Goal: Information Seeking & Learning: Learn about a topic

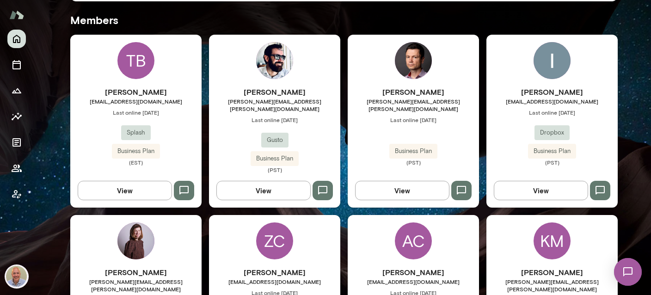
scroll to position [275, 0]
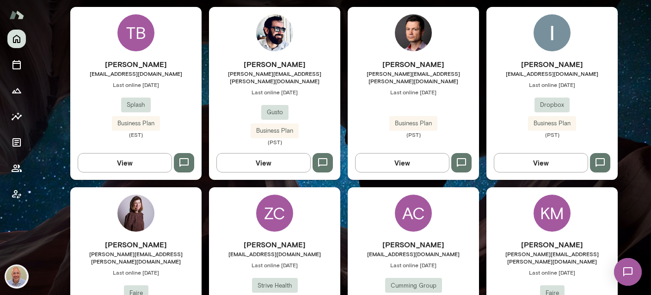
click at [522, 51] on div "Ishaan Gupta ishaan@dropbox.com Last online September 17 Dropbox Business Plan …" at bounding box center [552, 93] width 131 height 173
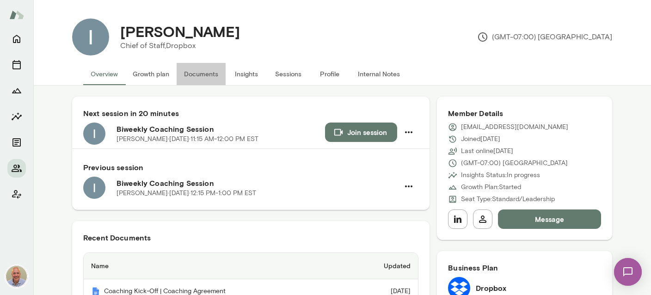
click at [201, 71] on button "Documents" at bounding box center [201, 74] width 49 height 22
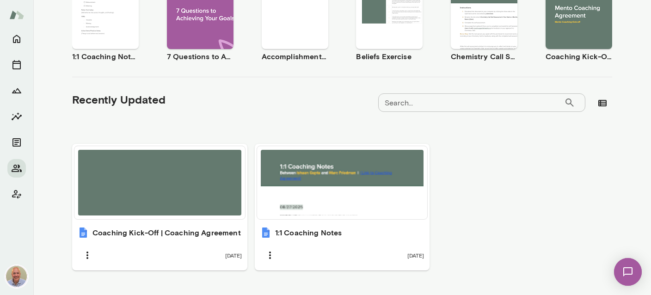
scroll to position [232, 0]
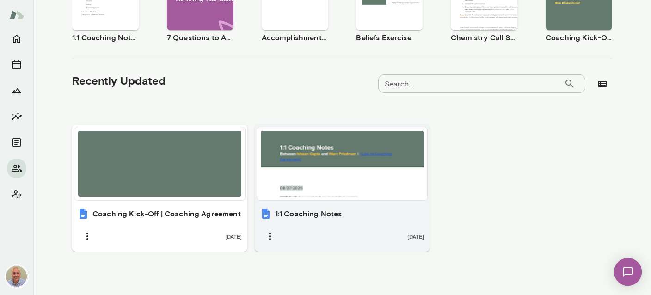
click at [348, 203] on div "1:1 Coaching Notes 4 months ago" at bounding box center [342, 227] width 175 height 49
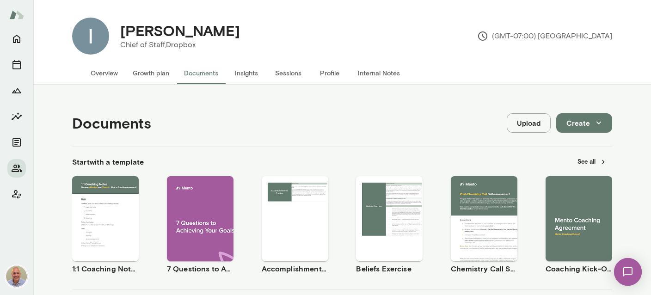
scroll to position [0, 0]
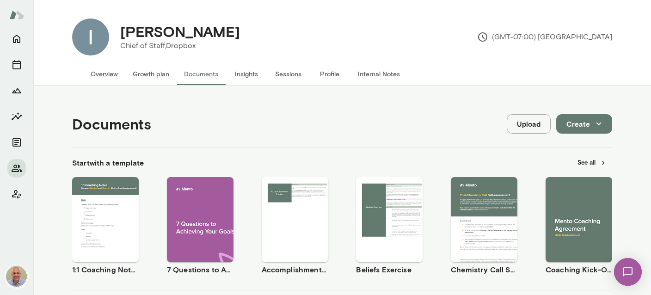
click at [252, 74] on button "Insights" at bounding box center [247, 74] width 42 height 22
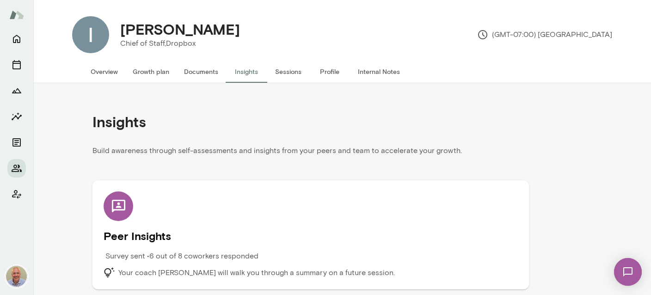
scroll to position [4, 0]
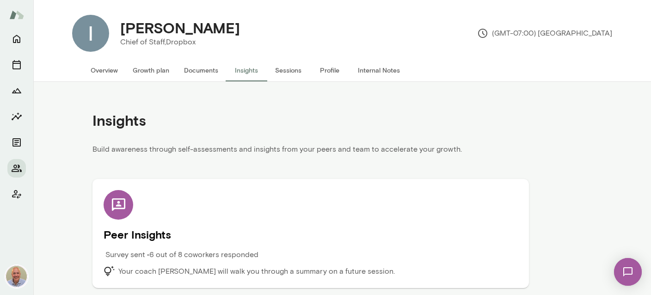
click at [134, 235] on h5 "Peer Insights" at bounding box center [311, 234] width 414 height 15
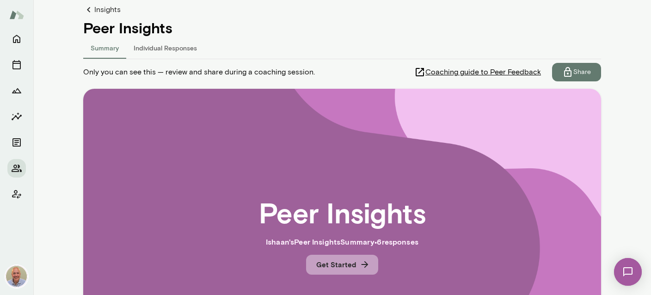
scroll to position [116, 0]
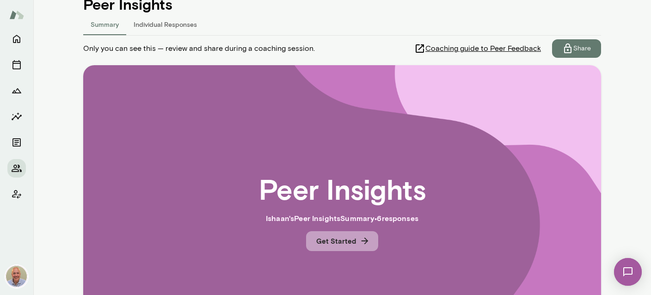
click at [348, 246] on button "Get Started" at bounding box center [342, 240] width 72 height 19
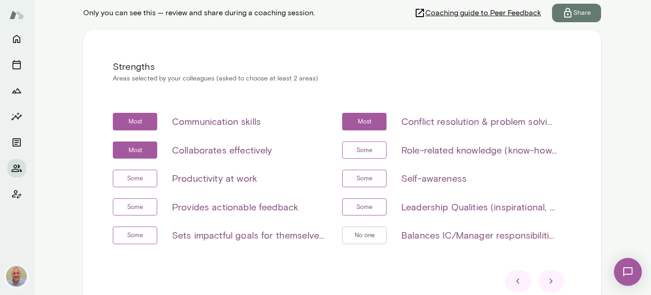
scroll to position [226, 0]
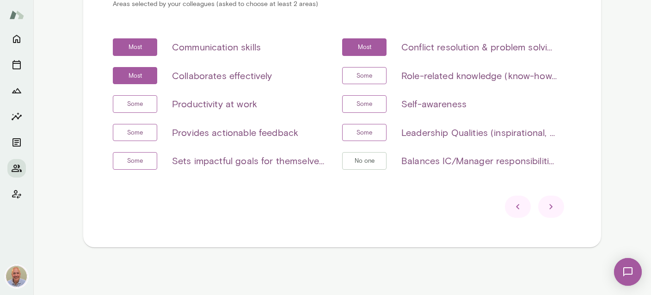
click at [549, 208] on icon at bounding box center [551, 206] width 11 height 11
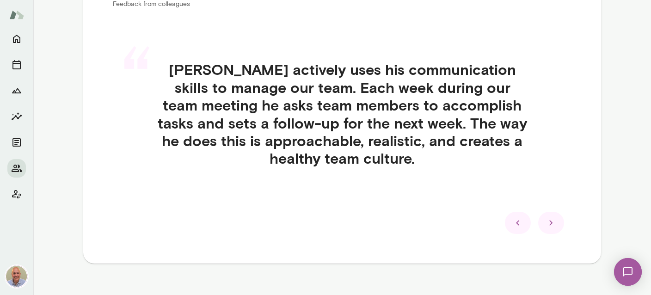
click at [550, 217] on icon at bounding box center [551, 222] width 11 height 11
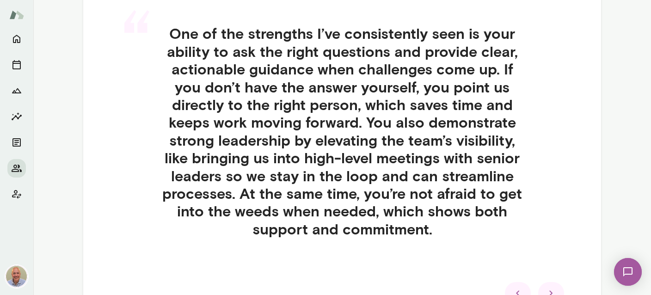
scroll to position [281, 0]
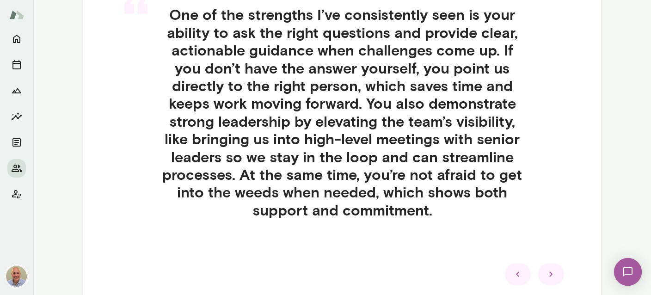
click at [559, 272] on div at bounding box center [551, 274] width 26 height 22
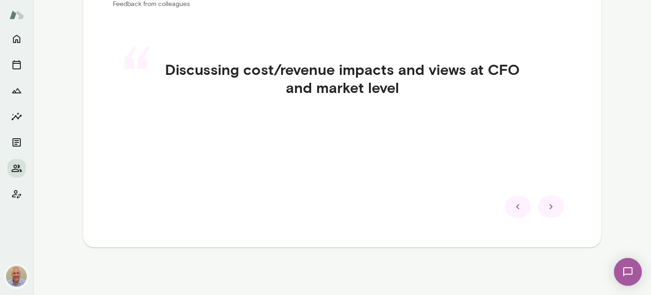
scroll to position [171, 0]
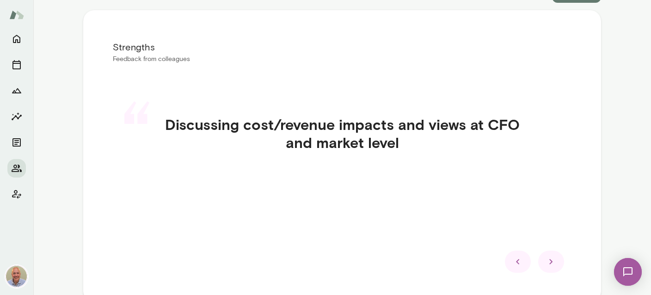
click at [558, 261] on div at bounding box center [551, 262] width 26 height 22
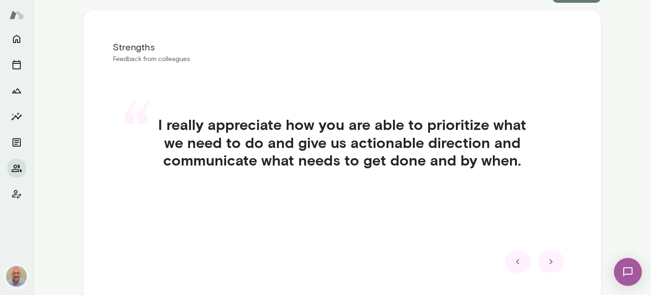
click at [558, 261] on div at bounding box center [551, 262] width 26 height 22
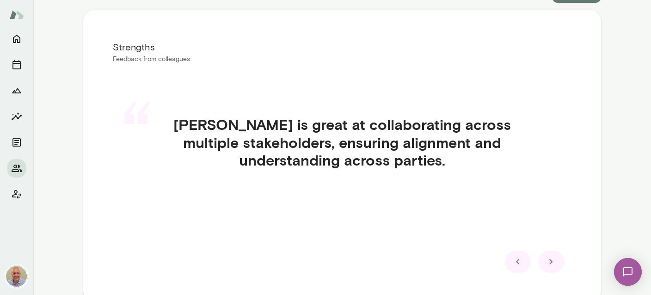
click at [558, 261] on div at bounding box center [551, 262] width 26 height 22
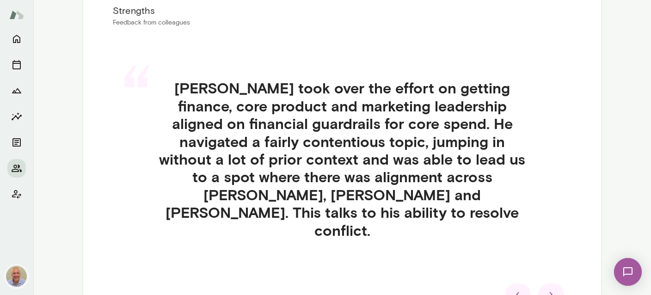
scroll to position [226, 0]
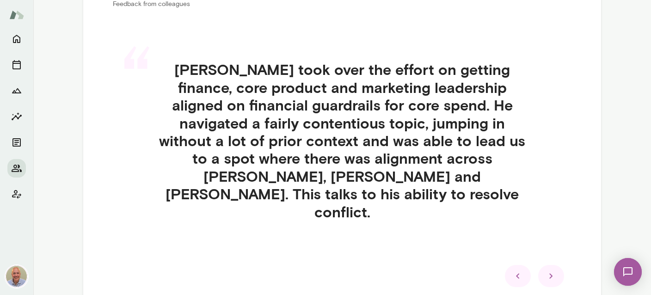
click at [550, 271] on icon at bounding box center [551, 276] width 11 height 11
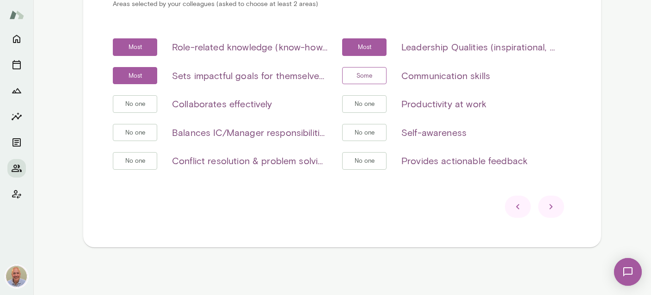
scroll to position [171, 0]
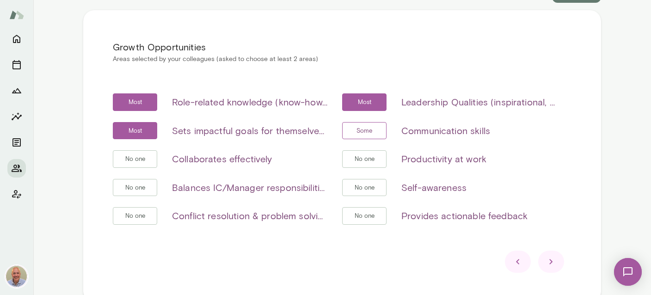
click at [550, 266] on icon at bounding box center [551, 261] width 11 height 11
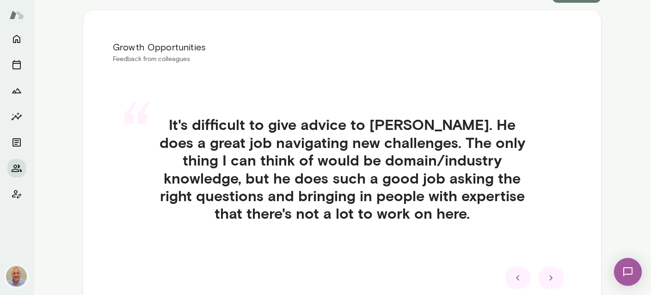
click at [560, 277] on div at bounding box center [551, 278] width 26 height 22
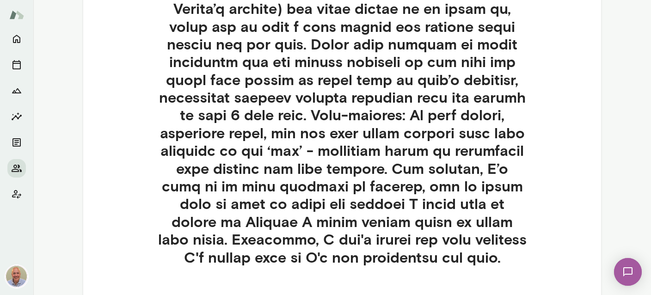
scroll to position [391, 0]
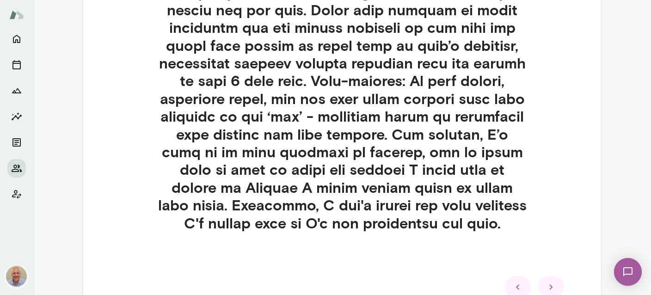
click at [553, 287] on icon at bounding box center [551, 287] width 11 height 11
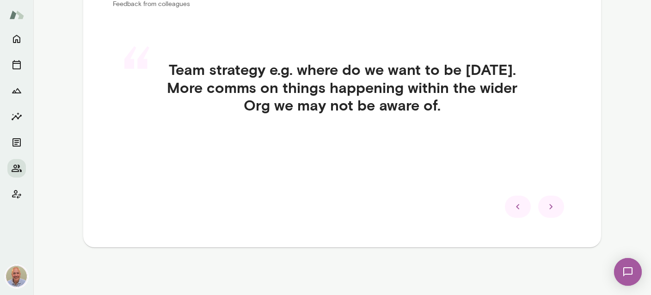
click at [553, 212] on icon at bounding box center [551, 206] width 11 height 11
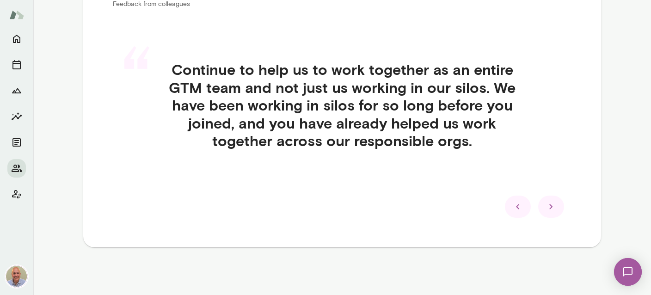
click at [553, 212] on div at bounding box center [551, 207] width 26 height 22
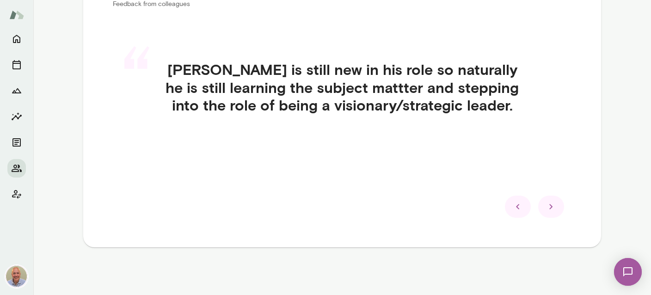
click at [553, 212] on div at bounding box center [551, 207] width 26 height 22
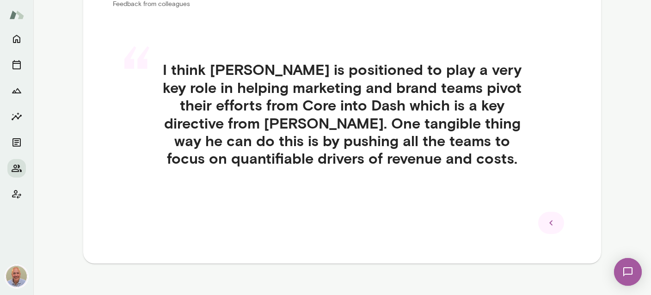
click at [547, 218] on icon at bounding box center [551, 222] width 11 height 11
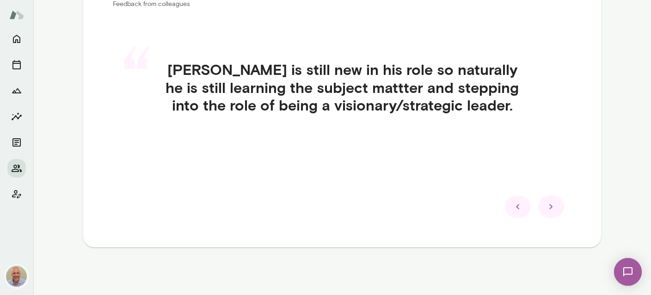
click at [547, 218] on div "Growth Opportunities Feedback from colleagues “ Ishaan is still new in his role…" at bounding box center [342, 101] width 518 height 292
click at [520, 210] on icon at bounding box center [518, 206] width 11 height 11
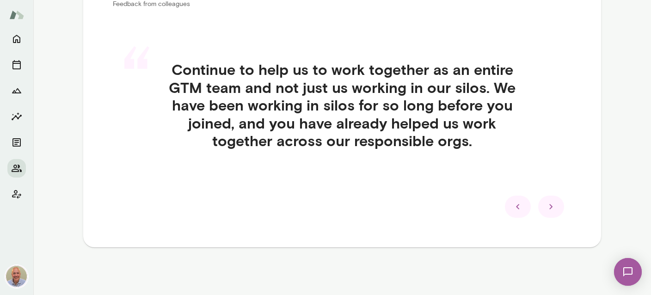
click at [520, 210] on icon at bounding box center [518, 206] width 11 height 11
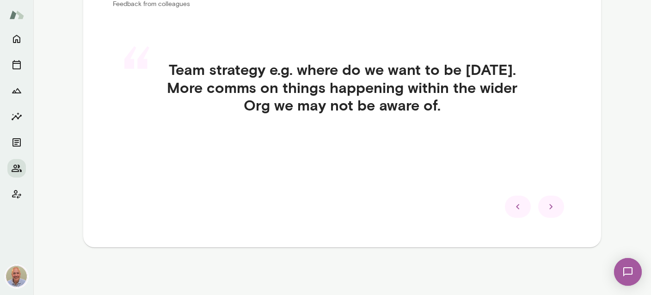
click at [520, 210] on icon at bounding box center [518, 206] width 11 height 11
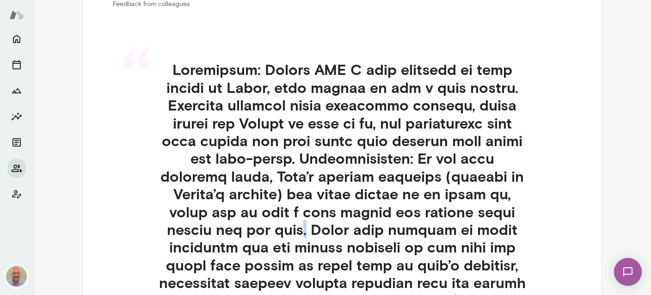
click at [520, 210] on h4 at bounding box center [342, 256] width 414 height 391
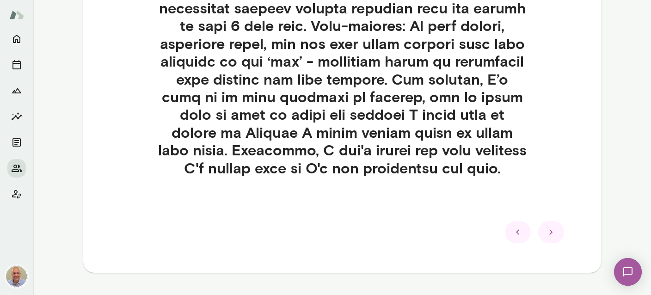
click at [522, 230] on icon at bounding box center [518, 232] width 11 height 11
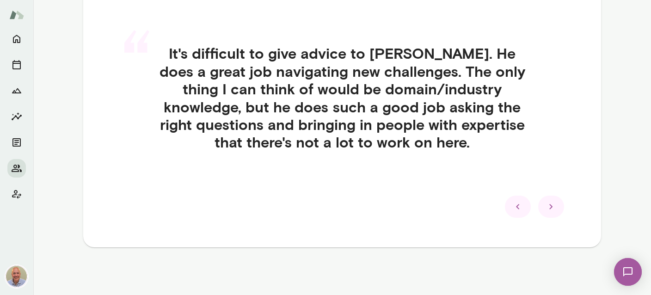
click at [522, 230] on div "Growth Opportunities Feedback from colleagues “ It's difficult to give advice t…" at bounding box center [342, 93] width 518 height 308
click at [518, 209] on icon at bounding box center [518, 206] width 11 height 11
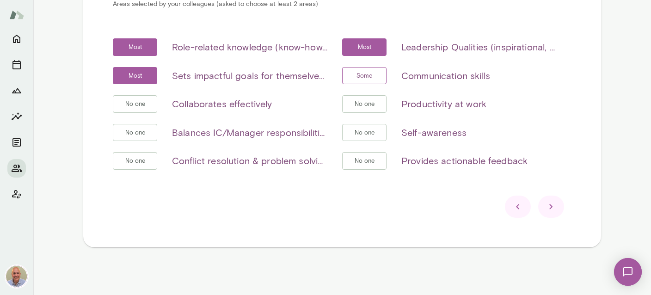
click at [518, 209] on icon at bounding box center [518, 206] width 11 height 11
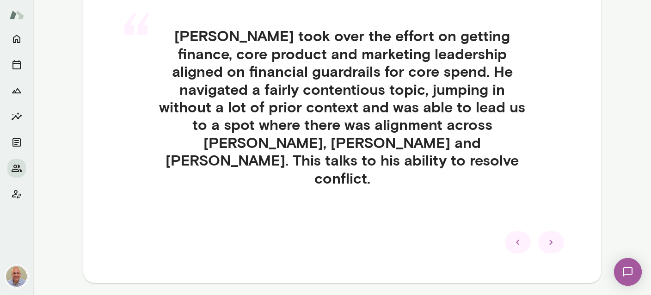
click at [518, 237] on icon at bounding box center [518, 242] width 11 height 11
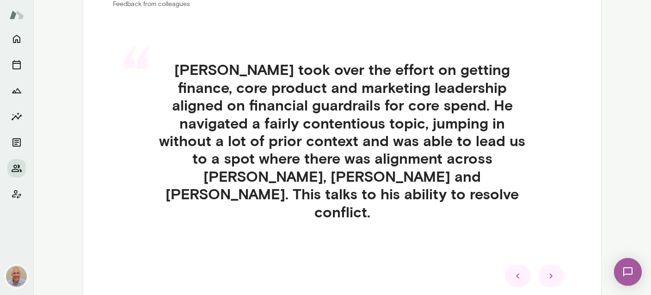
click at [518, 271] on icon at bounding box center [518, 276] width 11 height 11
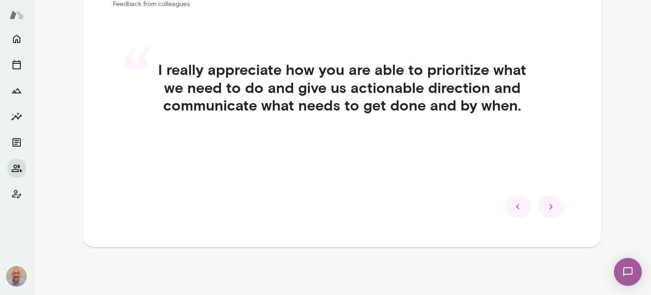
click at [518, 209] on icon at bounding box center [518, 206] width 11 height 11
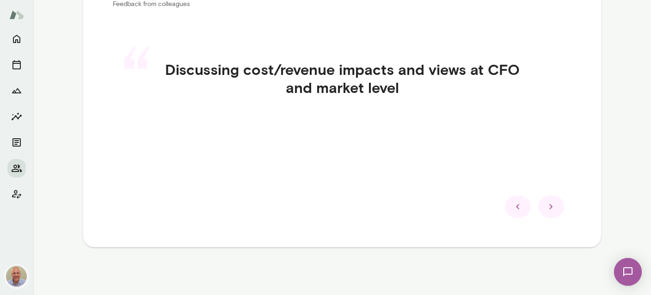
click at [518, 209] on icon at bounding box center [518, 206] width 11 height 11
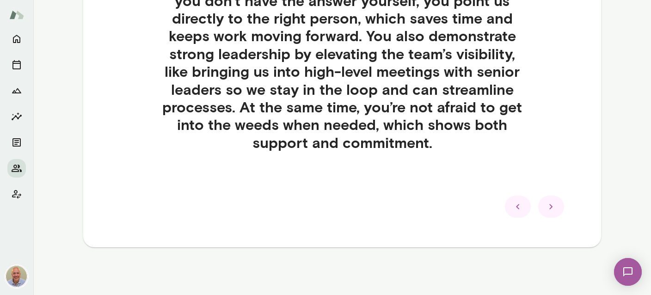
click at [518, 209] on icon at bounding box center [518, 206] width 11 height 11
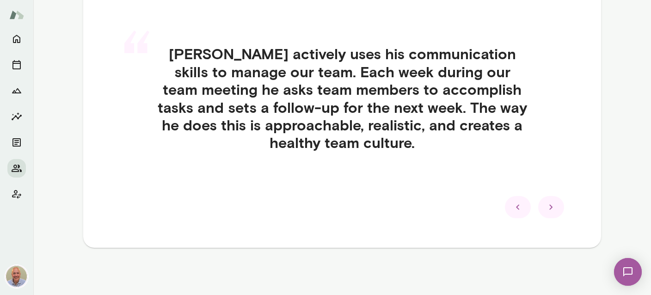
click at [518, 209] on icon at bounding box center [518, 207] width 11 height 11
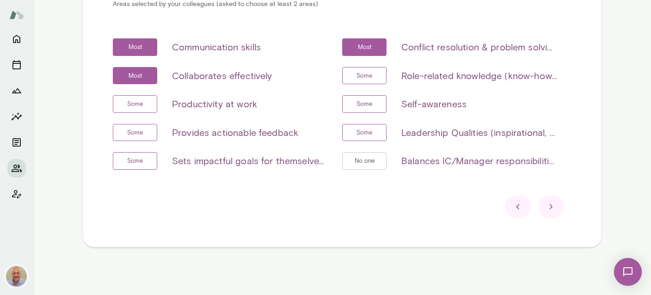
click at [518, 209] on icon at bounding box center [518, 206] width 11 height 11
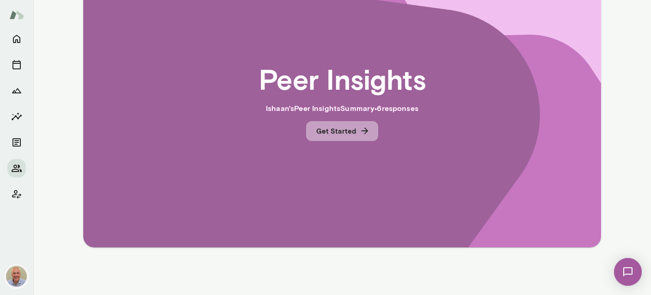
click at [366, 128] on icon "button" at bounding box center [365, 131] width 10 height 10
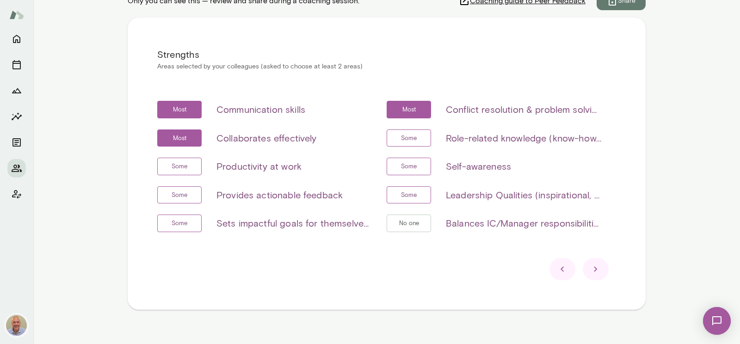
scroll to position [178, 0]
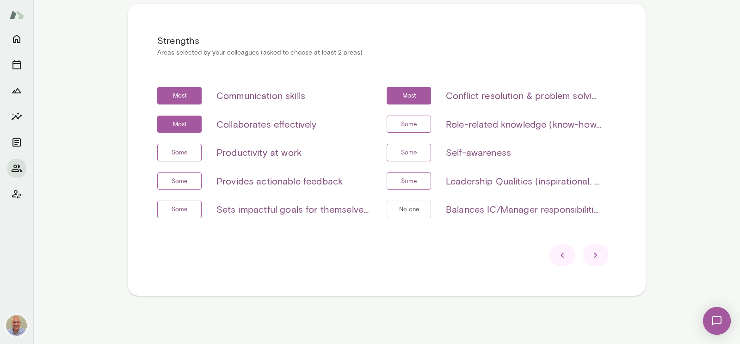
click at [557, 254] on div at bounding box center [563, 255] width 26 height 22
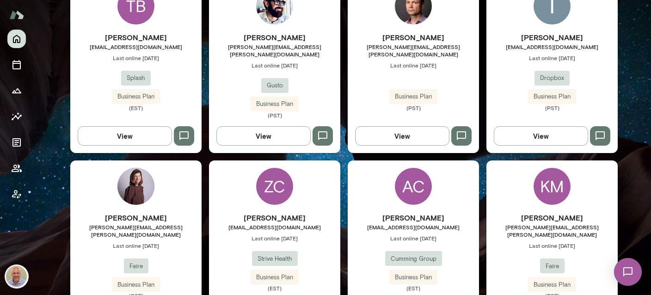
scroll to position [384, 0]
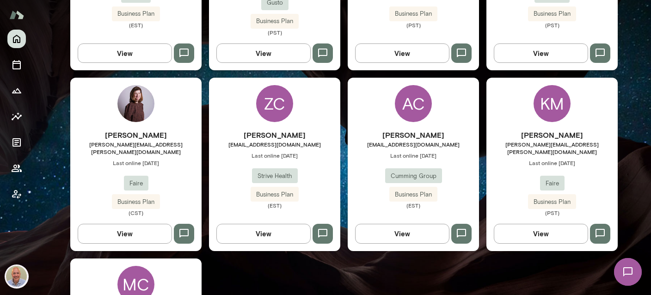
click at [413, 90] on div "AC" at bounding box center [413, 103] width 37 height 37
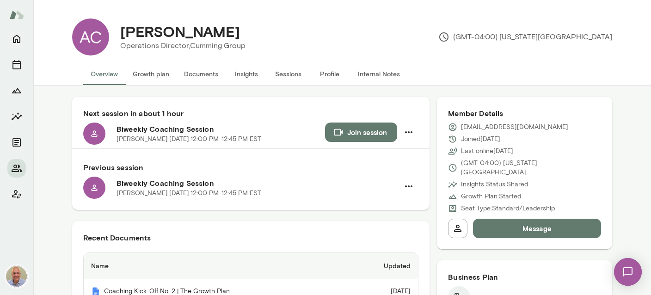
scroll to position [220, 0]
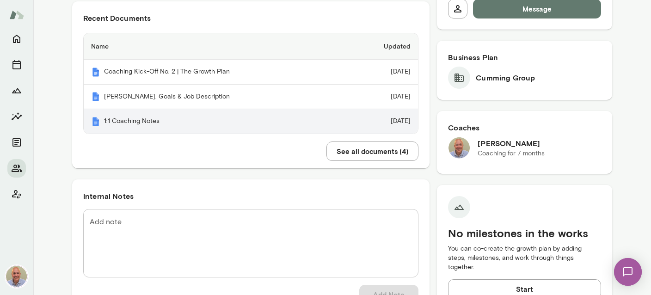
click at [234, 121] on th "1:1 Coaching Notes" at bounding box center [215, 121] width 263 height 25
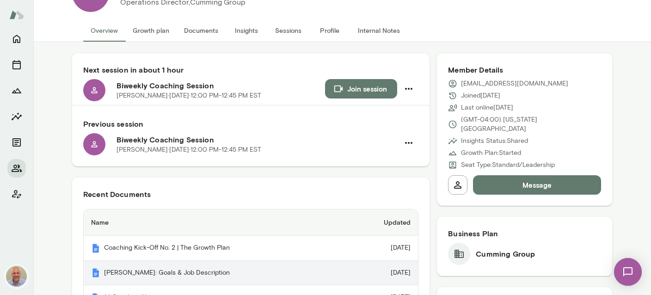
scroll to position [0, 0]
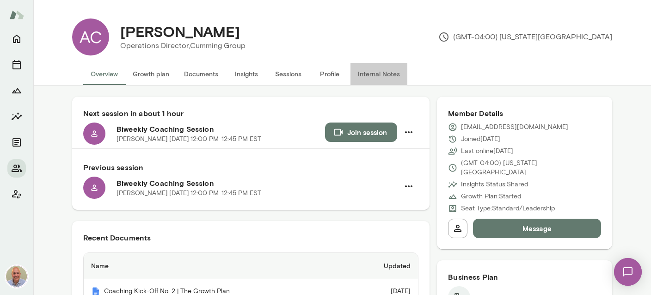
click at [372, 74] on button "Internal Notes" at bounding box center [379, 74] width 57 height 22
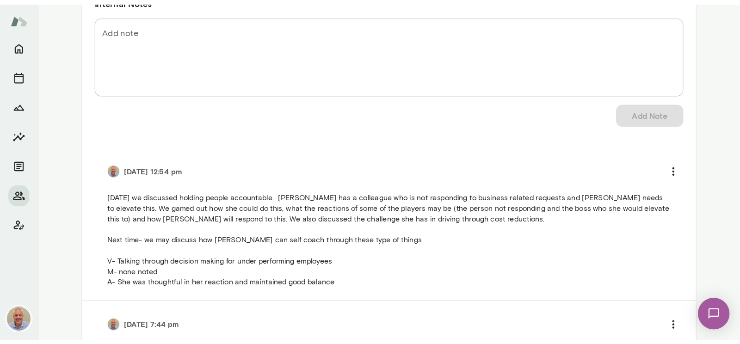
scroll to position [165, 0]
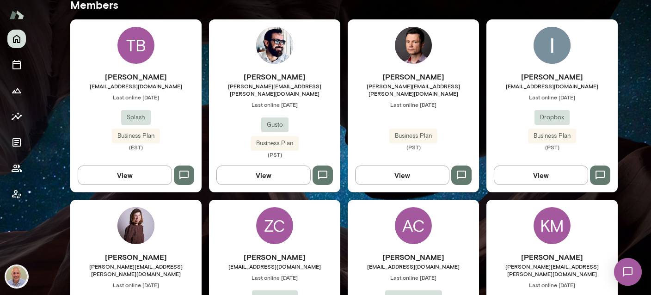
scroll to position [329, 0]
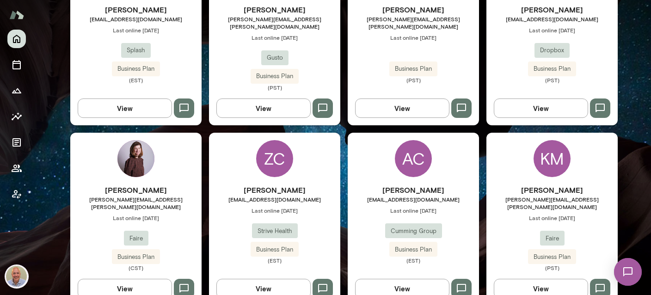
click at [556, 29] on span "Last online September 17" at bounding box center [552, 29] width 131 height 7
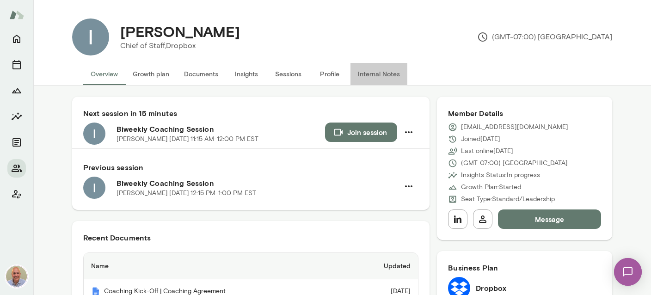
click at [380, 74] on button "Internal Notes" at bounding box center [379, 74] width 57 height 22
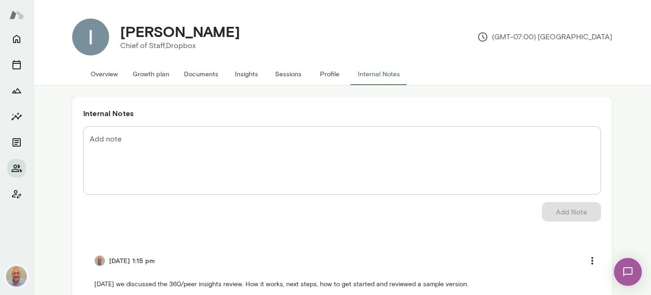
click at [96, 81] on button "Overview" at bounding box center [104, 74] width 42 height 22
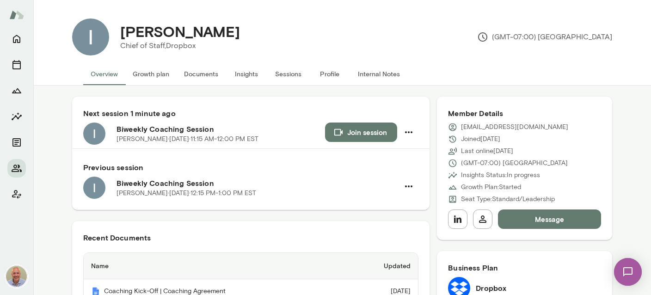
click at [363, 130] on button "Join session" at bounding box center [361, 132] width 72 height 19
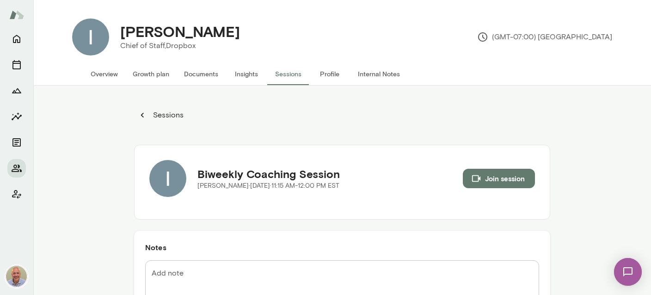
click at [518, 179] on button "Join session" at bounding box center [499, 178] width 72 height 19
click at [246, 75] on button "Insights" at bounding box center [247, 74] width 42 height 22
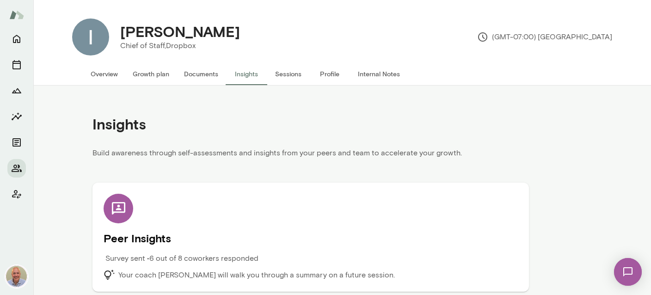
scroll to position [4, 0]
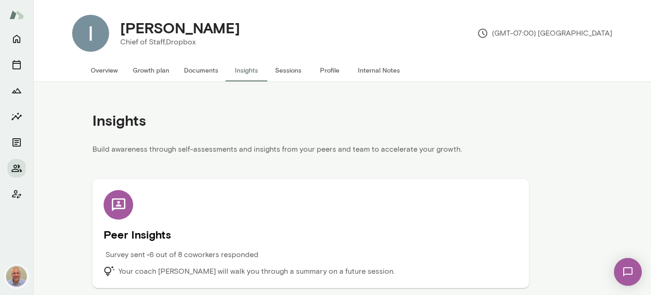
click at [131, 201] on div at bounding box center [119, 205] width 30 height 30
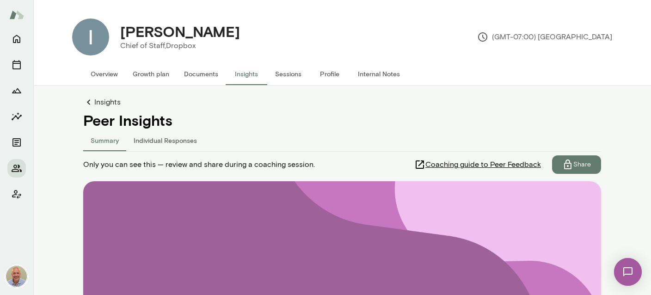
click at [474, 166] on span "Coaching guide to Peer Feedback" at bounding box center [484, 164] width 116 height 11
click at [14, 29] on div at bounding box center [16, 15] width 33 height 30
click at [13, 36] on icon "Home" at bounding box center [16, 38] width 11 height 11
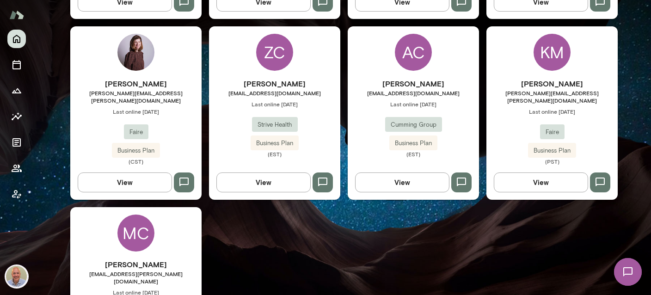
scroll to position [439, 0]
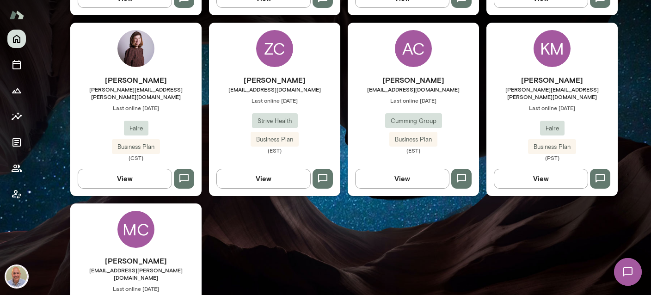
click at [156, 255] on h6 "[PERSON_NAME]" at bounding box center [135, 260] width 131 height 11
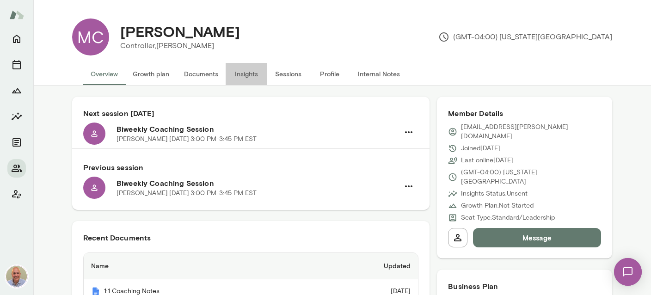
click at [247, 78] on button "Insights" at bounding box center [247, 74] width 42 height 22
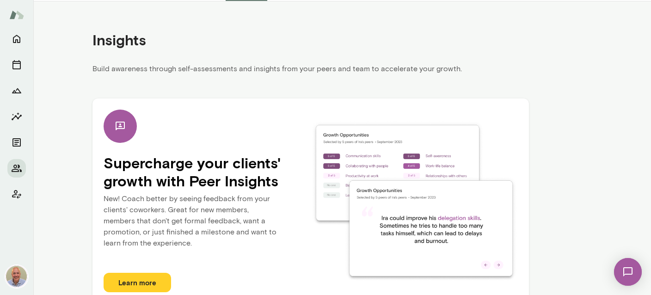
scroll to position [100, 0]
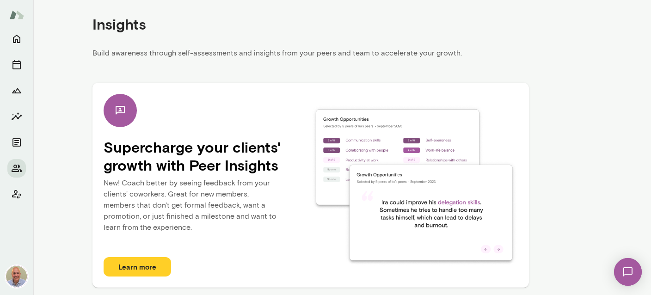
click at [156, 264] on button "Learn more" at bounding box center [138, 266] width 68 height 19
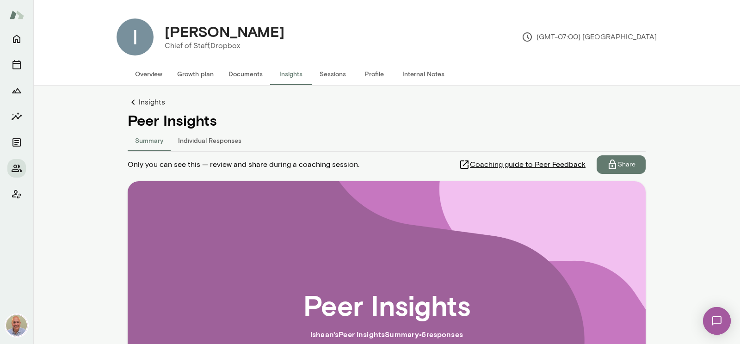
scroll to position [178, 0]
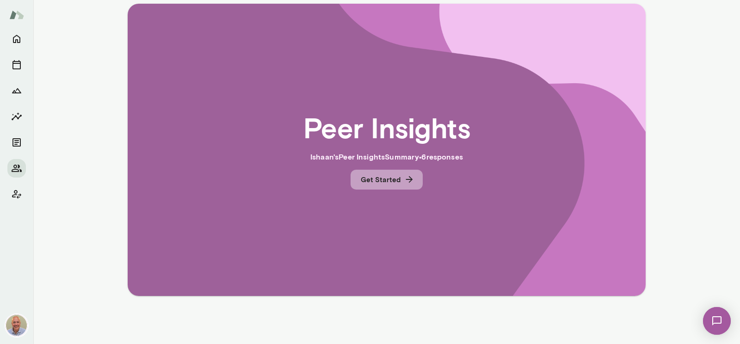
click at [414, 181] on button "Get Started" at bounding box center [387, 179] width 72 height 19
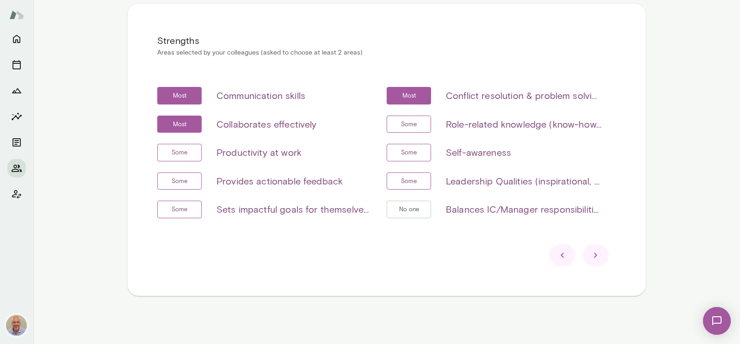
click at [604, 258] on div at bounding box center [596, 255] width 26 height 22
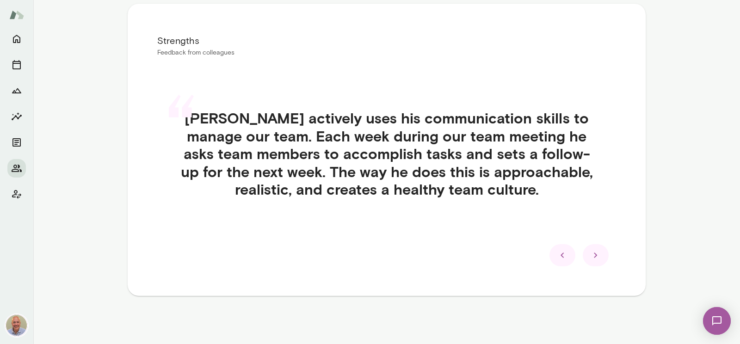
click at [589, 257] on div at bounding box center [596, 255] width 26 height 22
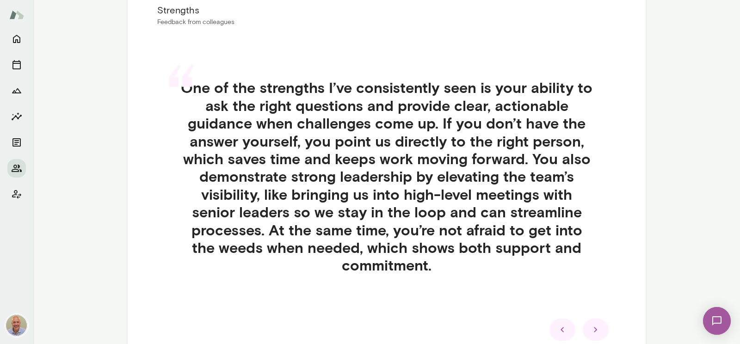
scroll to position [231, 0]
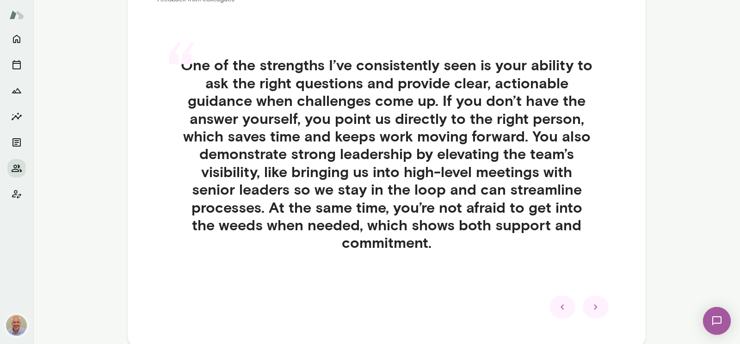
click at [591, 308] on icon at bounding box center [595, 307] width 11 height 11
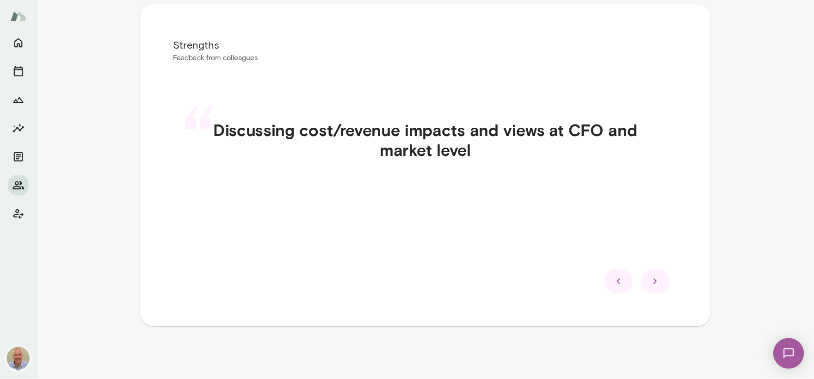
scroll to position [178, 0]
click at [594, 258] on icon at bounding box center [595, 255] width 11 height 11
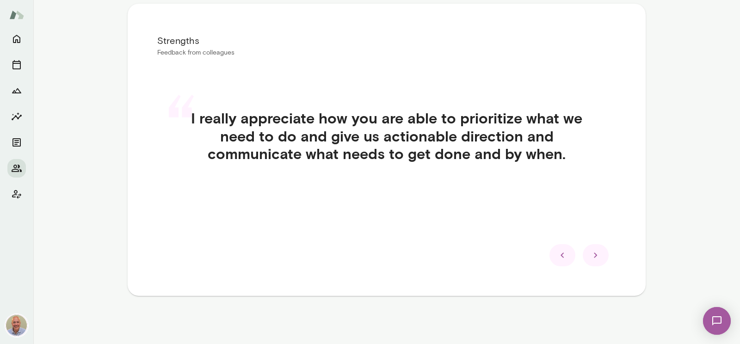
click at [599, 261] on div at bounding box center [596, 255] width 26 height 22
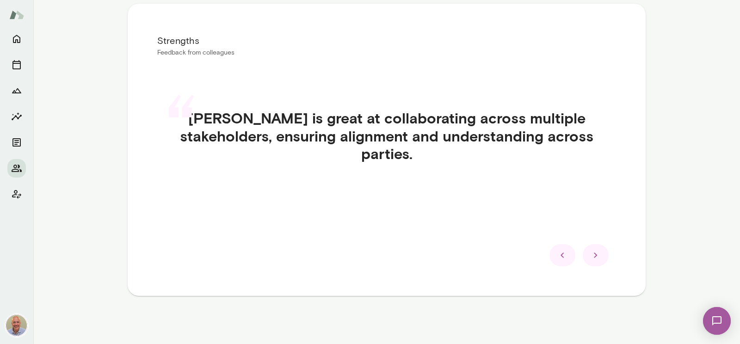
click at [600, 262] on div at bounding box center [596, 255] width 26 height 22
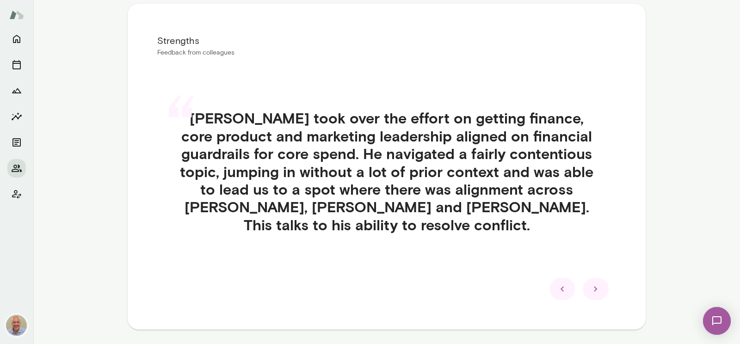
click at [590, 291] on div at bounding box center [596, 289] width 26 height 22
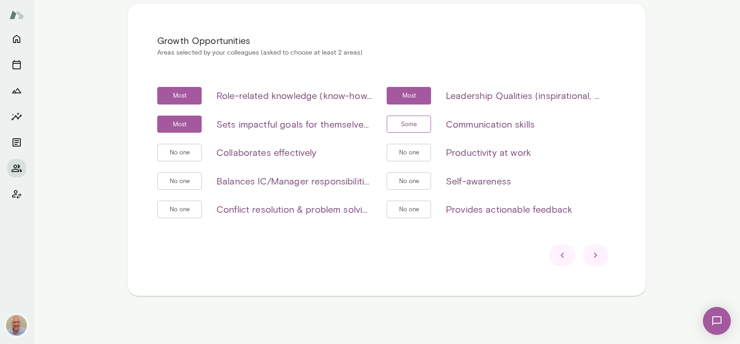
click at [354, 80] on div "Growth Opportunities Areas selected by your colleagues (asked to choose at leas…" at bounding box center [387, 150] width 518 height 292
click at [348, 101] on h6 "Role-related knowledge (know-how, skills, etc)" at bounding box center [293, 95] width 155 height 15
click at [351, 97] on h6 "Role-related knowledge (know-how, skills, etc)" at bounding box center [293, 95] width 155 height 15
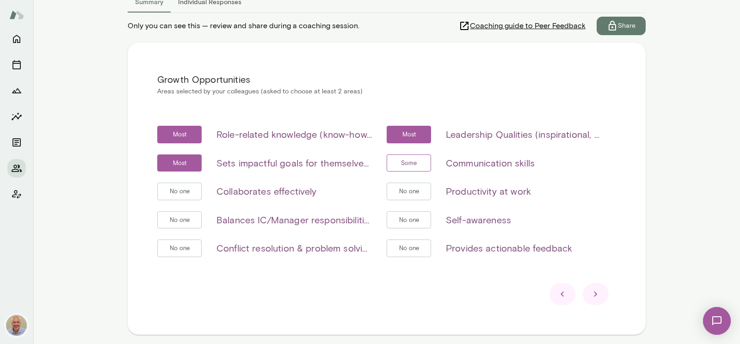
scroll to position [161, 0]
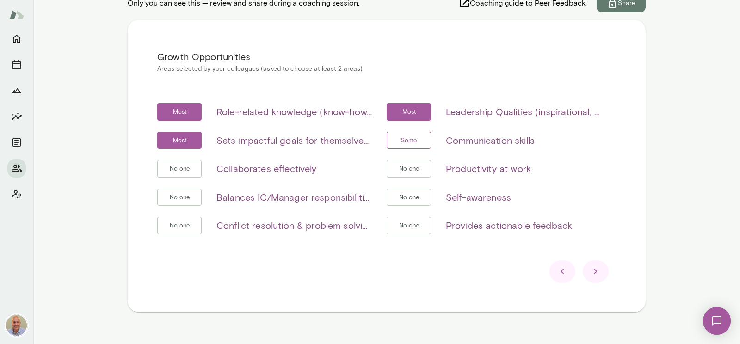
click at [566, 273] on icon at bounding box center [562, 271] width 11 height 11
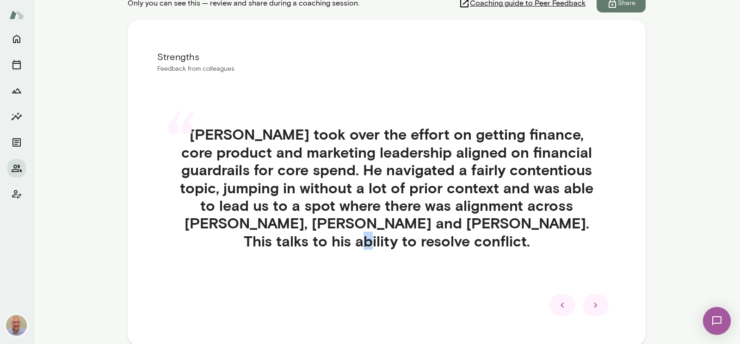
click at [566, 273] on div "“ Ishaan took over the effort on getting finance, core product and marketing le…" at bounding box center [386, 198] width 459 height 191
click at [561, 328] on div "Strengths Feedback from colleagues “ Ishaan took over the effort on getting fin…" at bounding box center [387, 183] width 518 height 326
click at [563, 311] on div at bounding box center [563, 305] width 26 height 22
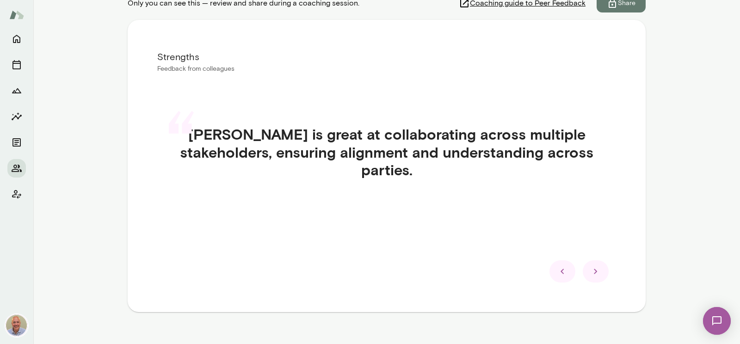
click at [563, 310] on div "Strengths Feedback from colleagues “ Ishaan is great at collaborating across mu…" at bounding box center [387, 166] width 518 height 292
click at [564, 275] on icon at bounding box center [562, 271] width 11 height 11
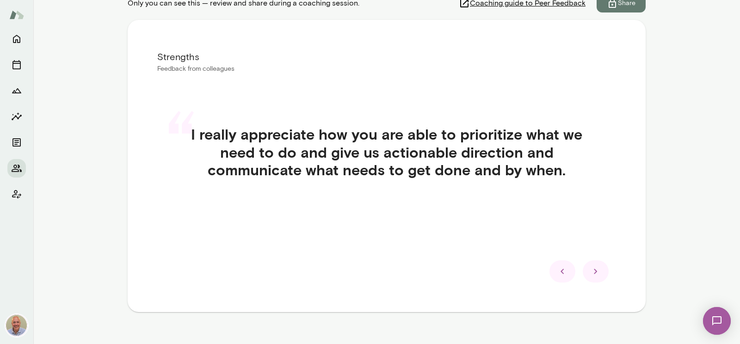
click at [564, 275] on icon at bounding box center [562, 271] width 11 height 11
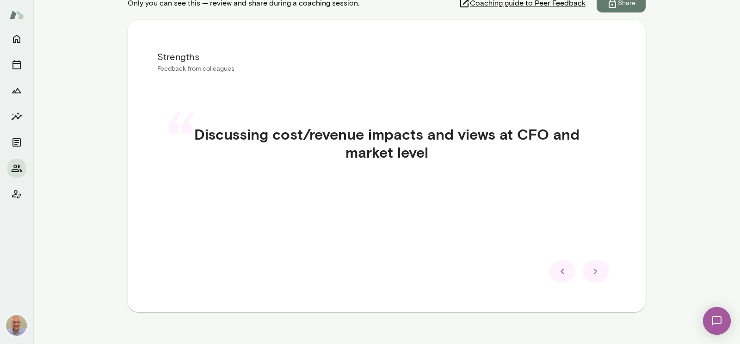
click at [564, 276] on icon at bounding box center [562, 271] width 11 height 11
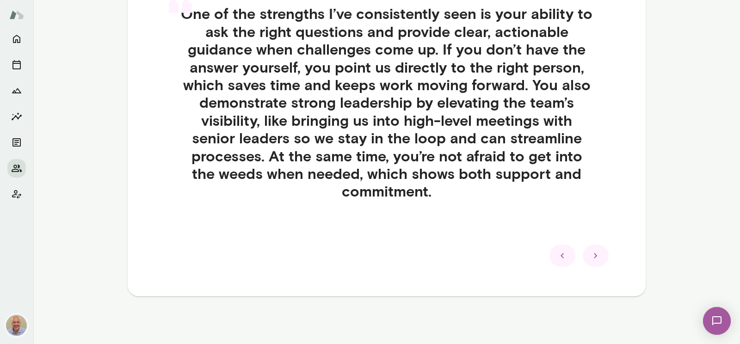
click at [571, 256] on div at bounding box center [563, 256] width 26 height 22
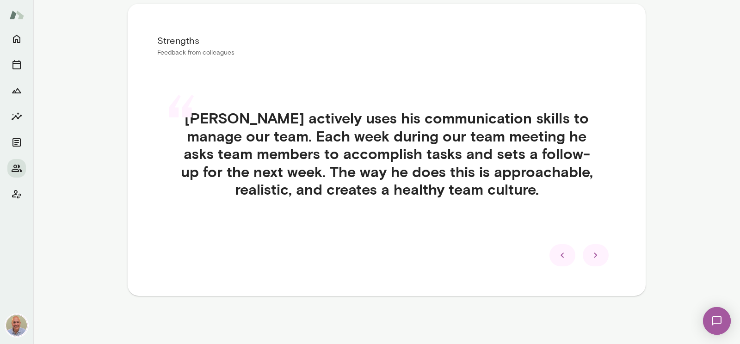
click at [571, 256] on div at bounding box center [563, 255] width 26 height 22
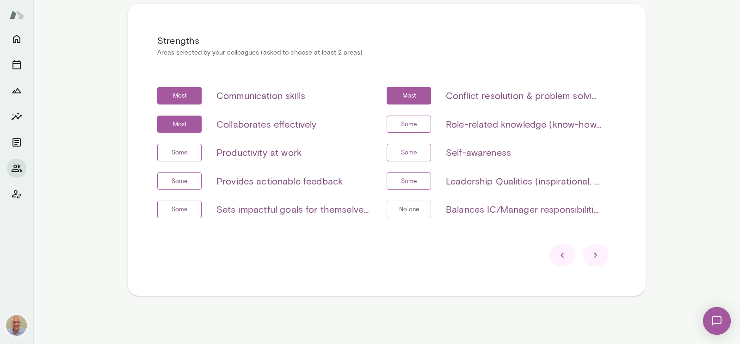
click at [570, 256] on div at bounding box center [563, 255] width 26 height 22
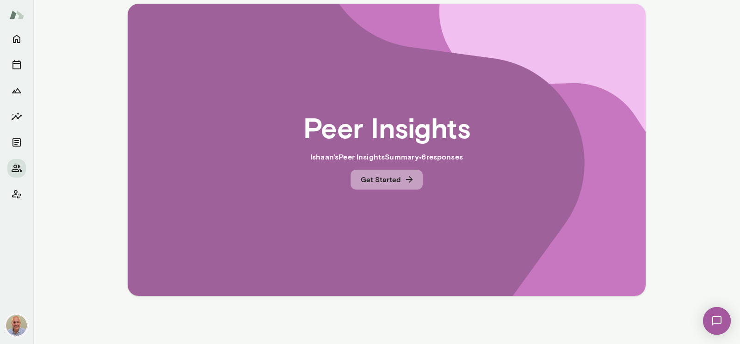
click at [418, 183] on button "Get Started" at bounding box center [387, 179] width 72 height 19
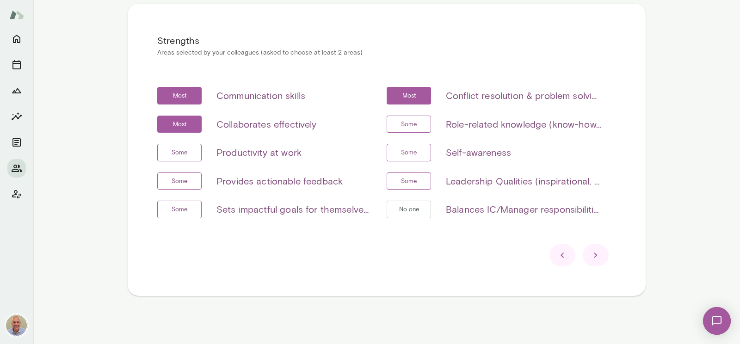
click at [596, 254] on icon at bounding box center [595, 255] width 11 height 11
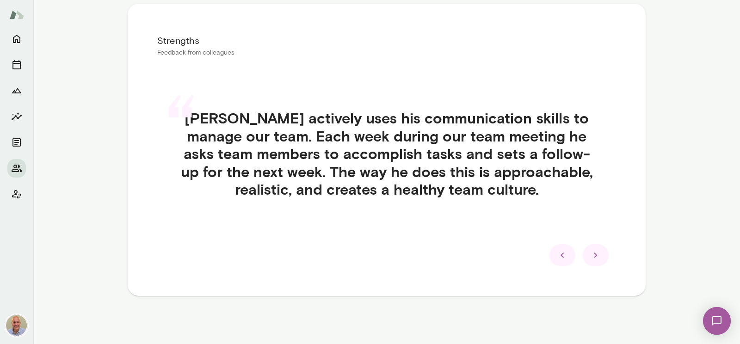
click at [596, 254] on icon at bounding box center [595, 255] width 11 height 11
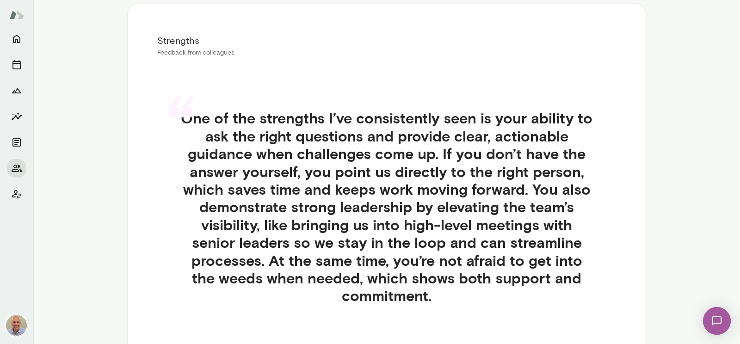
click at [596, 254] on div "“ One of the strengths I’ve consistently seen is your ability to ask the right …" at bounding box center [386, 218] width 459 height 262
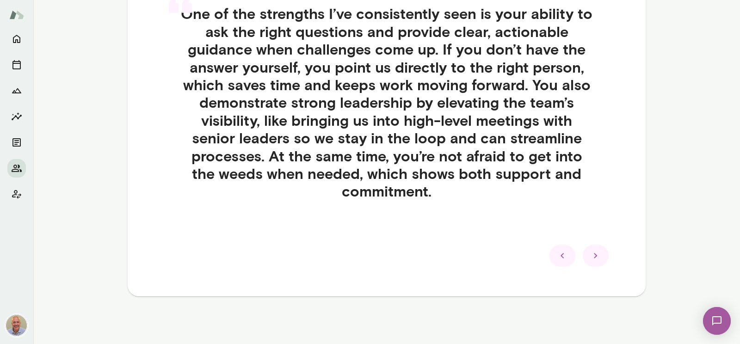
click at [598, 250] on icon at bounding box center [595, 255] width 11 height 11
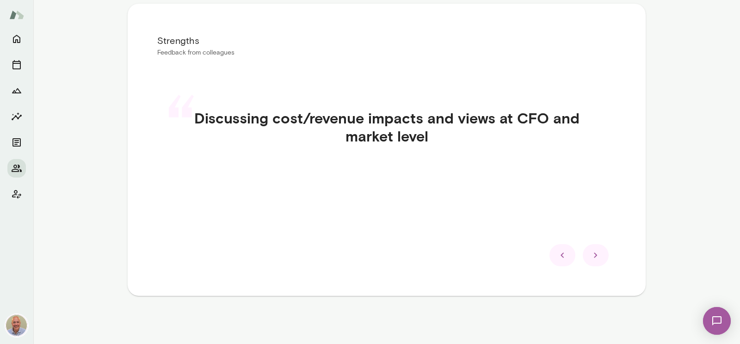
click at [597, 258] on icon at bounding box center [595, 255] width 11 height 11
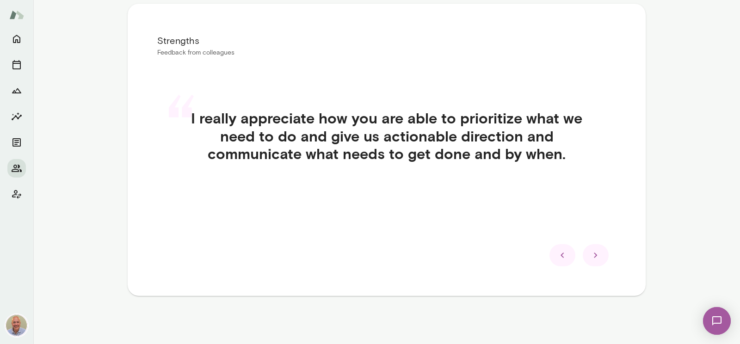
click at [597, 258] on icon at bounding box center [595, 255] width 11 height 11
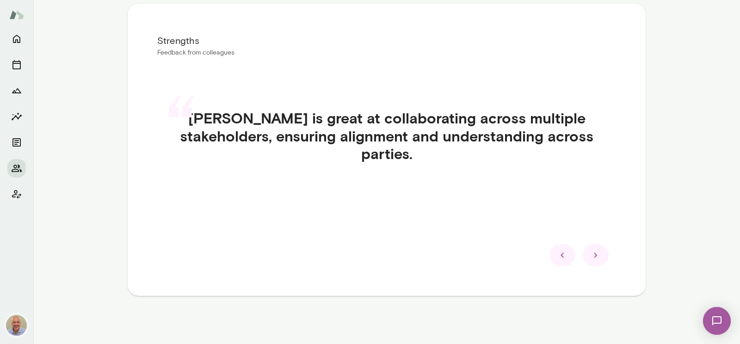
click at [597, 258] on icon at bounding box center [595, 255] width 11 height 11
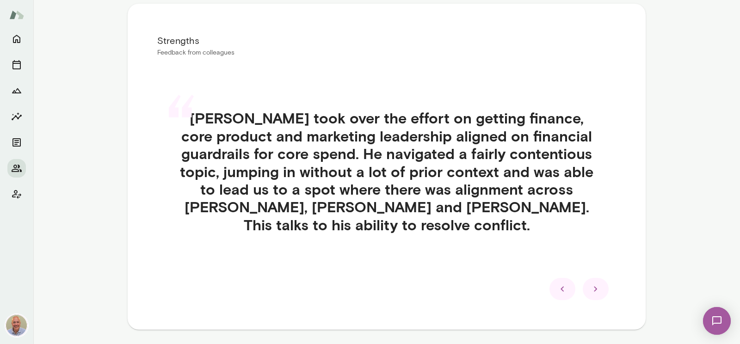
click at [591, 291] on icon at bounding box center [595, 289] width 11 height 11
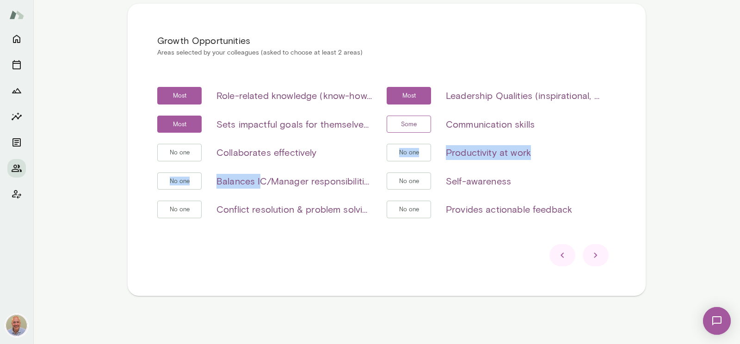
drag, startPoint x: 327, startPoint y: 154, endPoint x: 261, endPoint y: 168, distance: 66.7
click at [261, 168] on div "Most Role-related knowledge (know-how, skills, etc) Most Leadership Qualities (…" at bounding box center [386, 158] width 459 height 142
click at [558, 155] on div "No one Productivity at work" at bounding box center [494, 153] width 215 height 18
click at [599, 256] on icon at bounding box center [595, 255] width 11 height 11
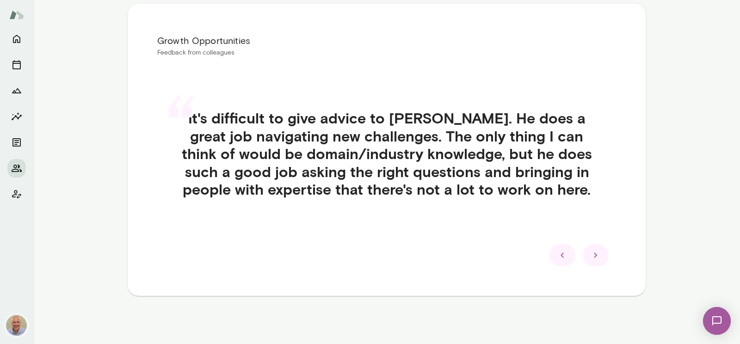
click at [594, 260] on icon at bounding box center [595, 255] width 11 height 11
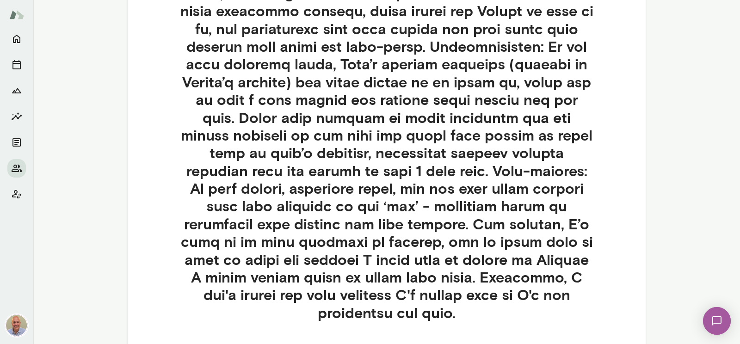
scroll to position [337, 0]
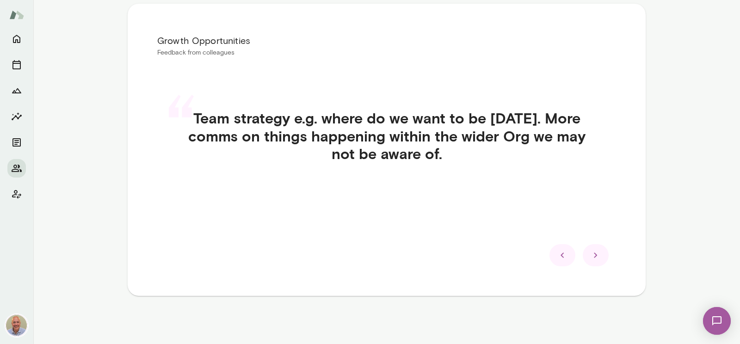
click at [566, 263] on div at bounding box center [563, 255] width 26 height 22
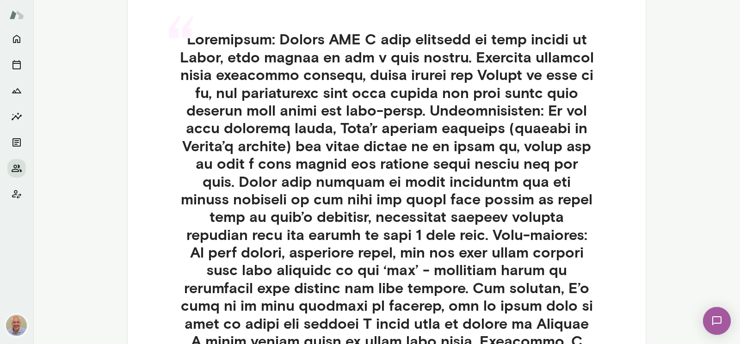
scroll to position [337, 0]
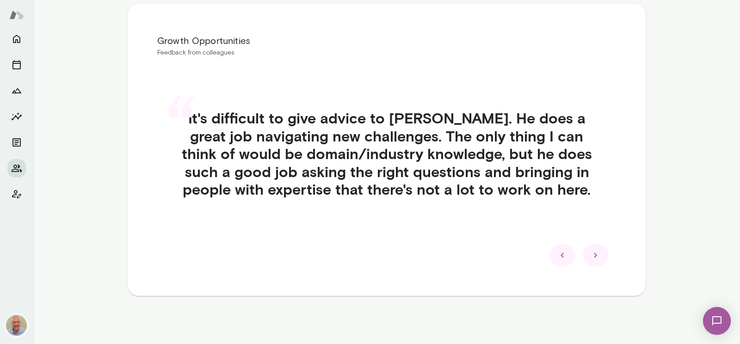
click at [567, 260] on icon at bounding box center [562, 255] width 11 height 11
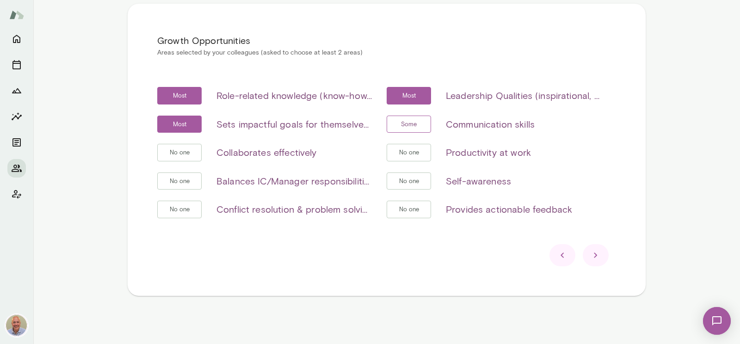
click at [597, 260] on icon at bounding box center [595, 255] width 11 height 11
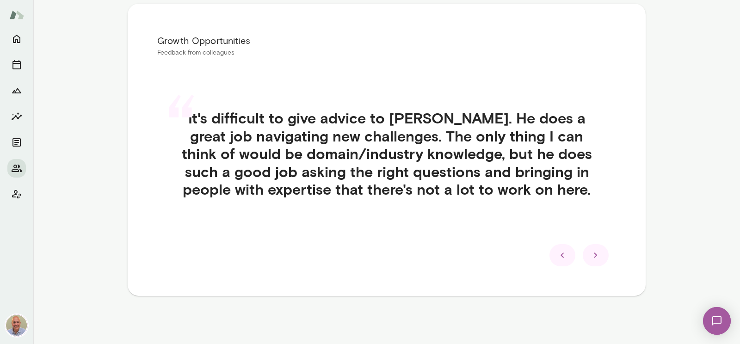
click at [598, 261] on div at bounding box center [596, 255] width 26 height 22
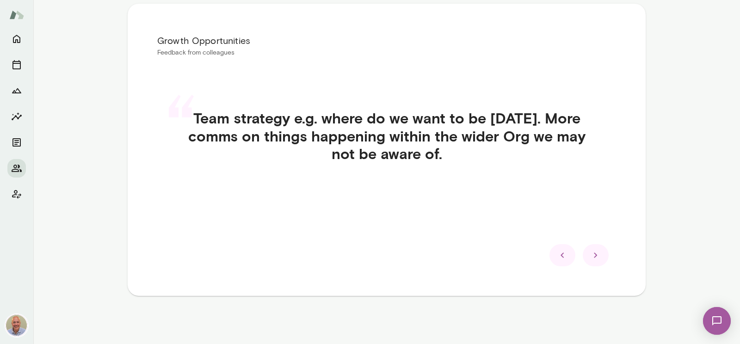
drag, startPoint x: 279, startPoint y: 119, endPoint x: 538, endPoint y: 145, distance: 260.3
click at [538, 145] on h4 "Team strategy e.g. where do we want to be in 1 year. More comms on things happe…" at bounding box center [386, 135] width 414 height 53
click at [443, 177] on div "“ Team strategy e.g. where do we want to be in 1 year. More comms on things hap…" at bounding box center [386, 147] width 459 height 120
click at [597, 263] on div at bounding box center [596, 255] width 26 height 22
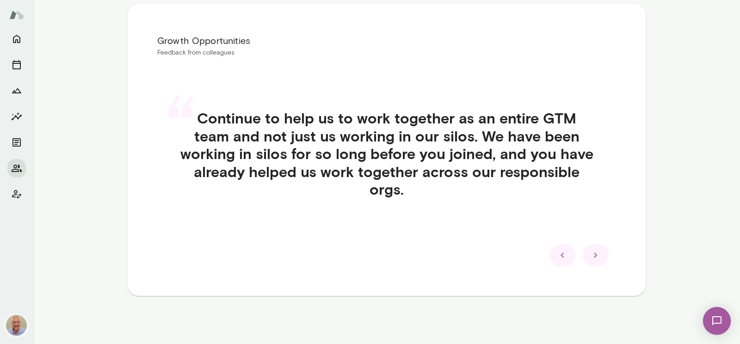
click at [595, 261] on div at bounding box center [596, 255] width 26 height 22
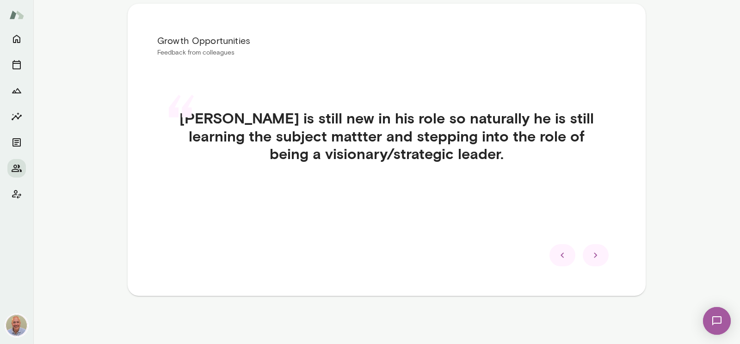
click at [600, 250] on icon at bounding box center [595, 255] width 11 height 11
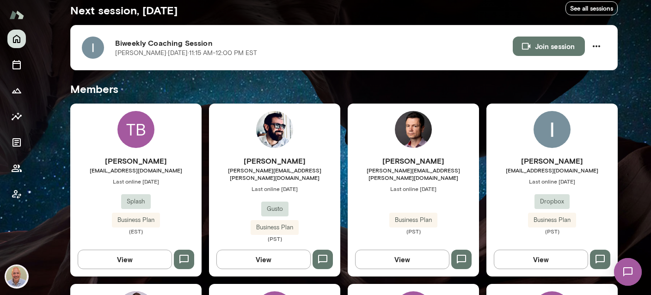
scroll to position [220, 0]
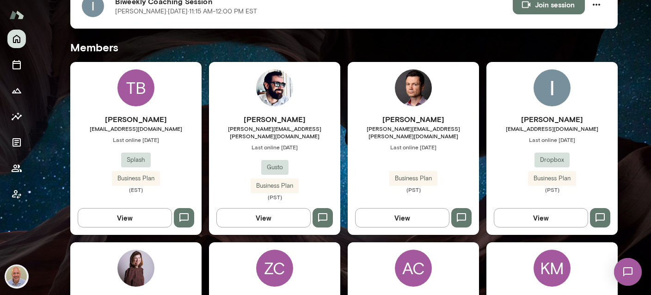
click at [542, 124] on h6 "[PERSON_NAME]" at bounding box center [552, 119] width 131 height 11
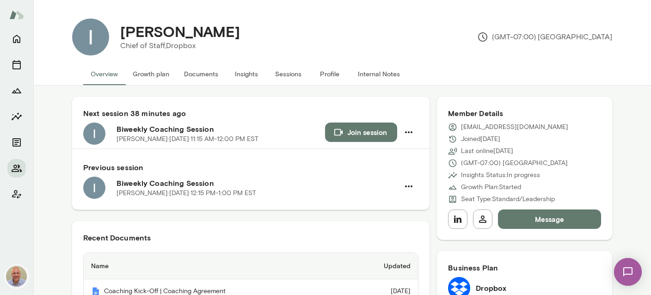
click at [242, 74] on button "Insights" at bounding box center [247, 74] width 42 height 22
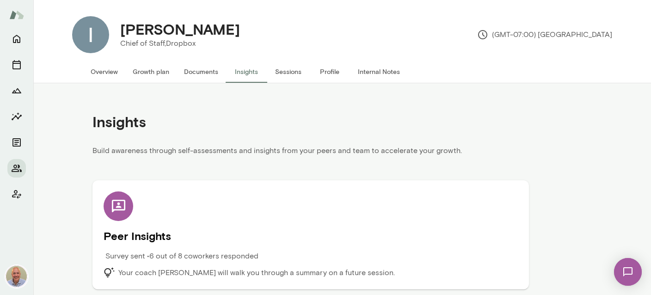
scroll to position [4, 0]
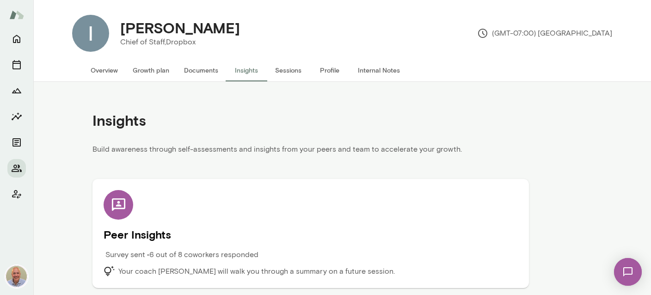
click at [168, 242] on div "Peer Insights Survey sent • 6 out of 8 coworkers responded Your coach [PERSON_N…" at bounding box center [311, 233] width 414 height 87
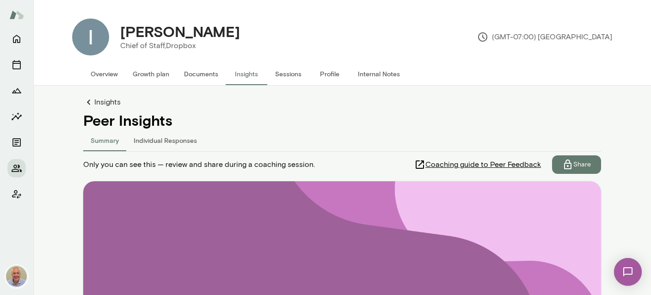
click at [579, 160] on button "Share" at bounding box center [576, 164] width 49 height 19
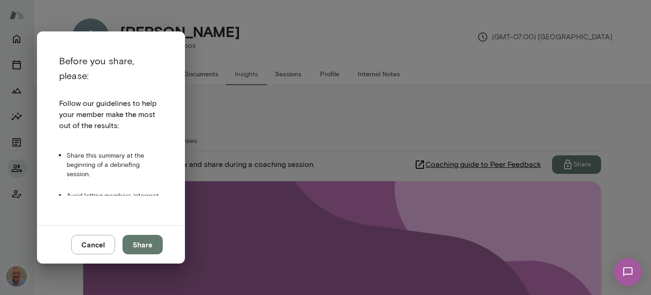
click at [142, 251] on button "Share" at bounding box center [143, 244] width 40 height 19
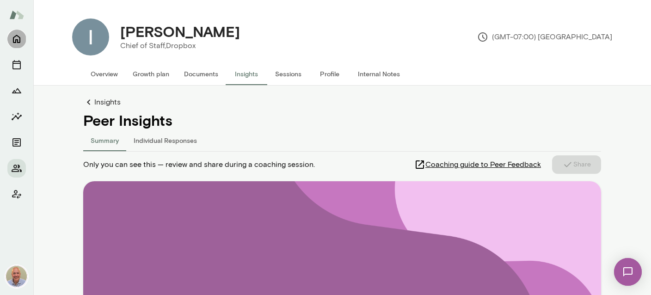
click at [19, 38] on icon "Home" at bounding box center [16, 38] width 11 height 11
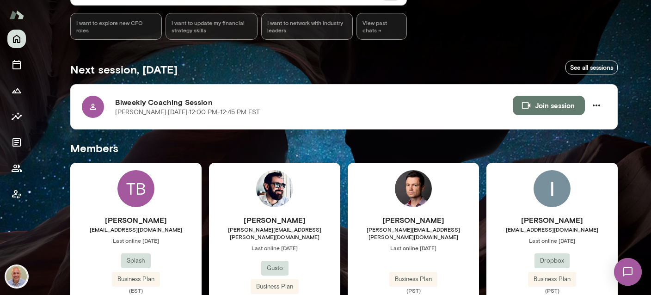
scroll to position [110, 0]
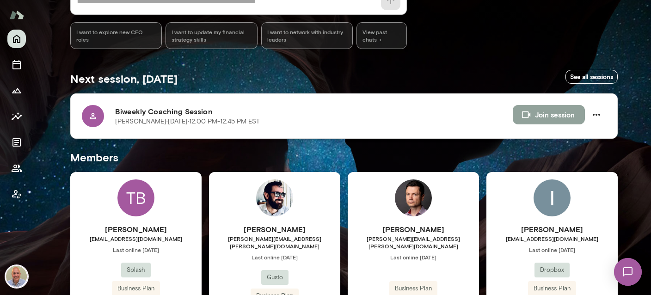
click at [564, 109] on button "Join session" at bounding box center [549, 114] width 72 height 19
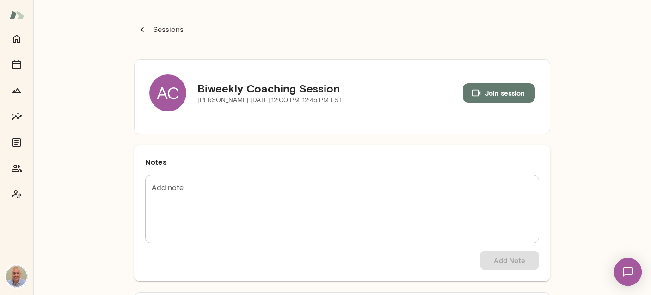
click at [151, 31] on button "Sessions" at bounding box center [161, 29] width 55 height 19
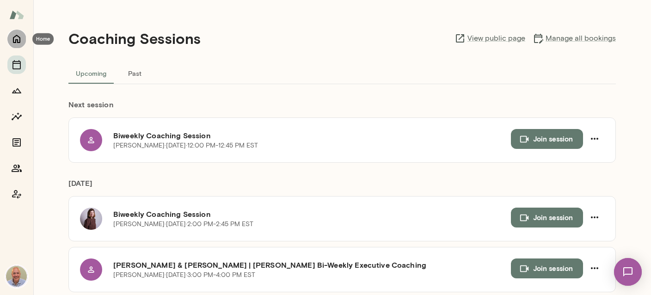
click at [17, 39] on icon "Home" at bounding box center [16, 38] width 11 height 11
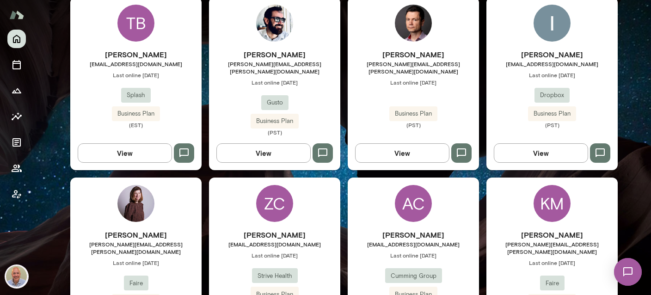
scroll to position [329, 0]
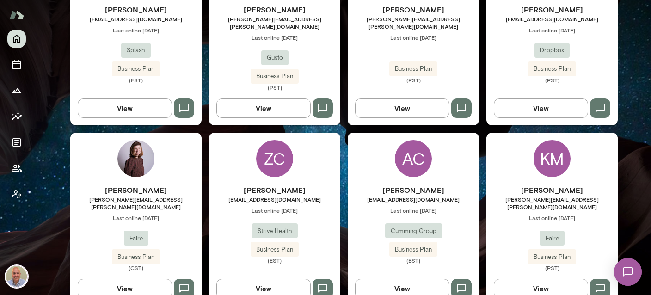
click at [406, 196] on span "[EMAIL_ADDRESS][DOMAIN_NAME]" at bounding box center [413, 199] width 131 height 7
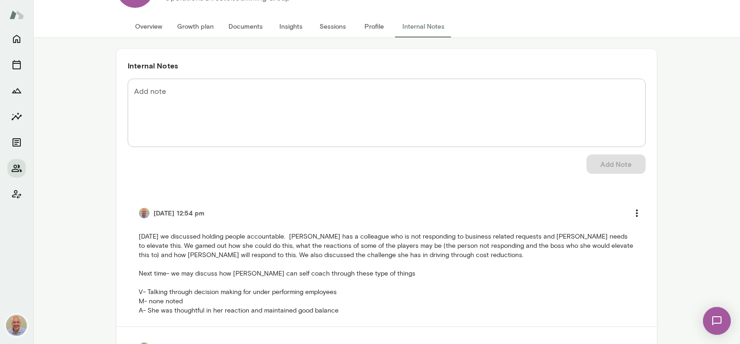
scroll to position [5, 0]
